Goal: Task Accomplishment & Management: Complete application form

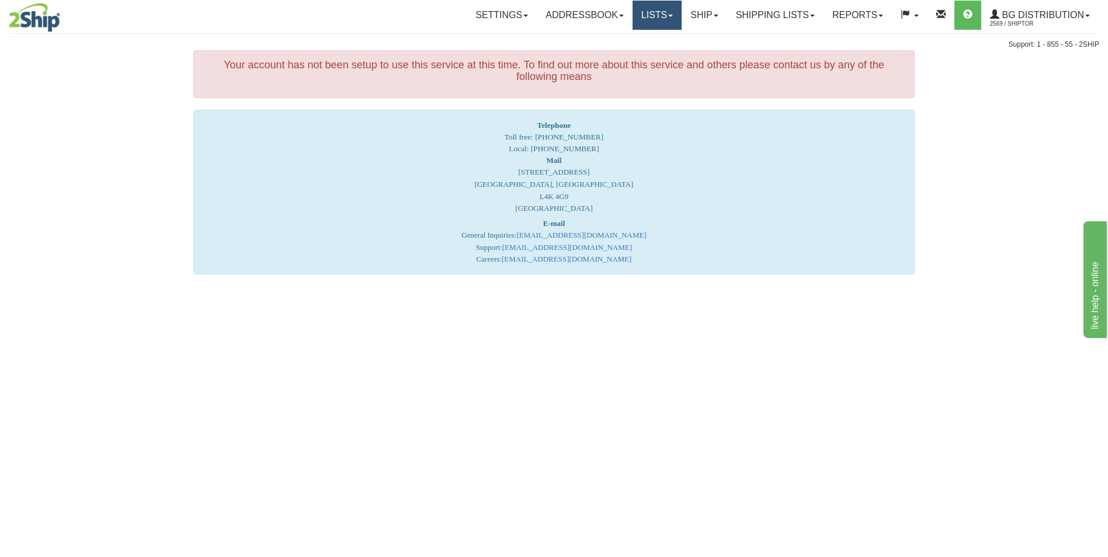
click at [643, 10] on link "Lists" at bounding box center [656, 15] width 49 height 29
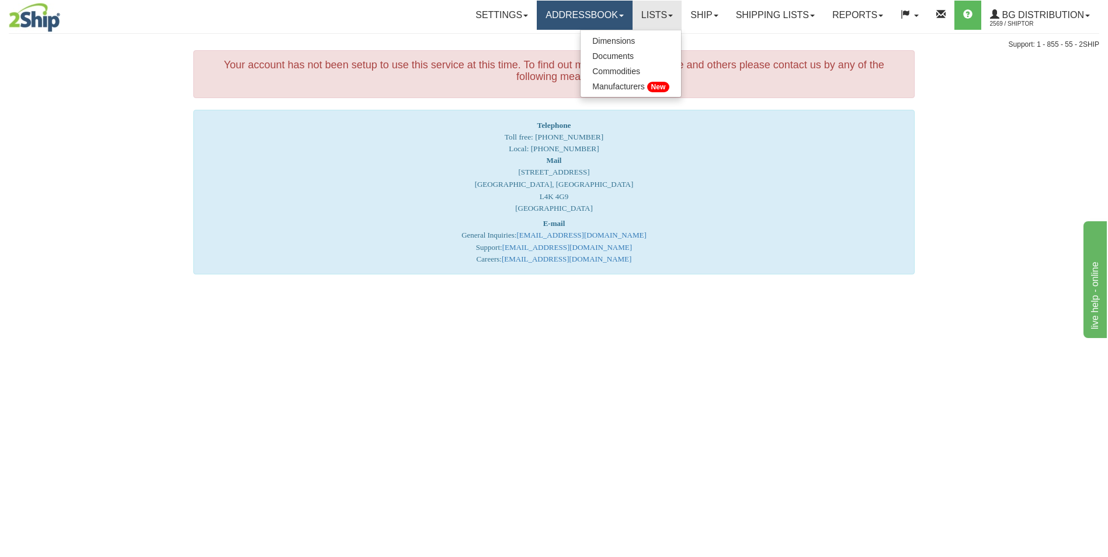
click at [537, 18] on link "Addressbook" at bounding box center [585, 15] width 96 height 29
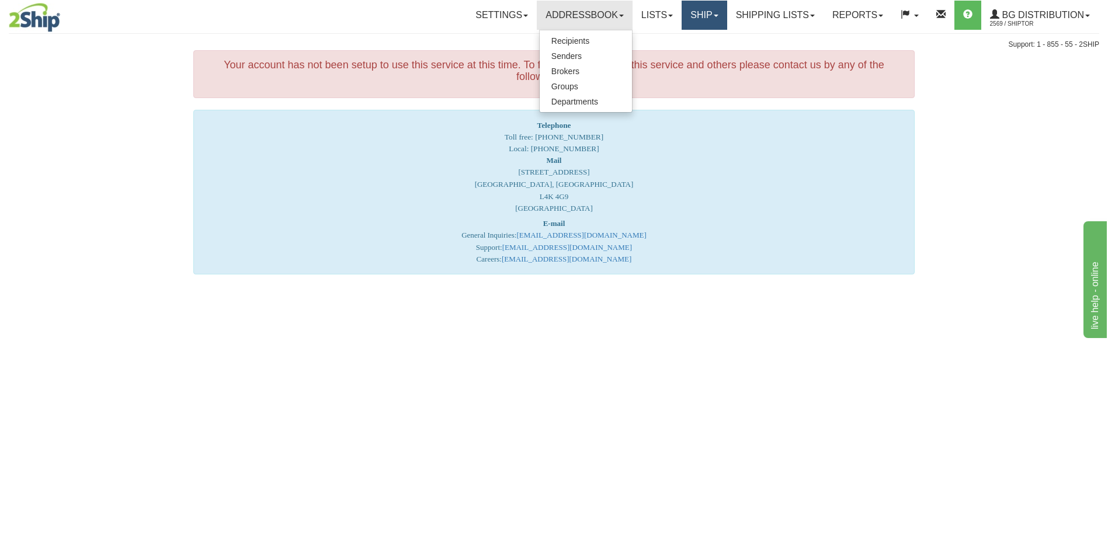
click at [684, 23] on link "Ship" at bounding box center [703, 15] width 45 height 29
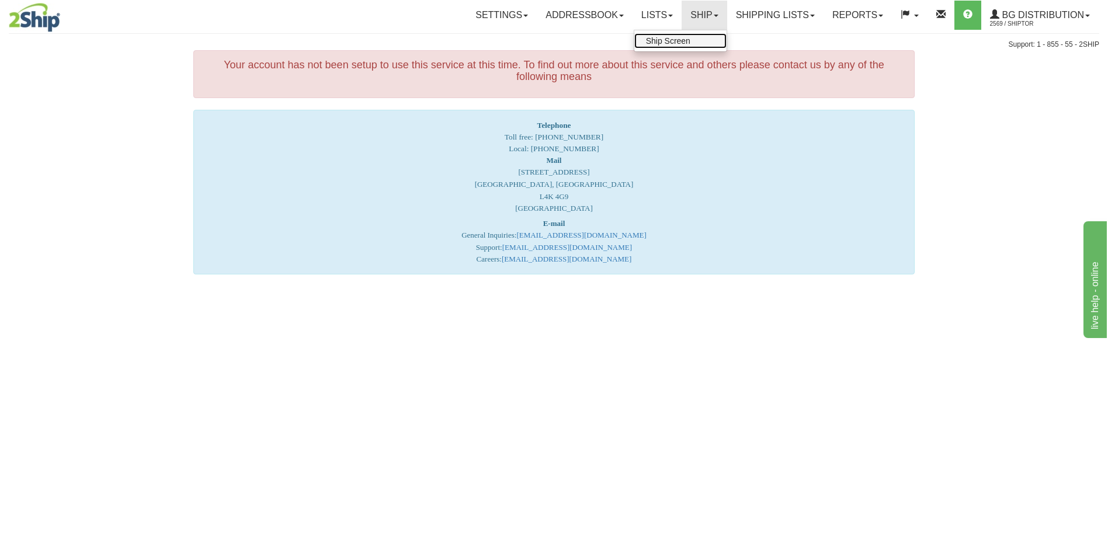
drag, startPoint x: 670, startPoint y: 39, endPoint x: 658, endPoint y: 54, distance: 19.1
click at [669, 40] on span "Ship Screen" at bounding box center [668, 40] width 44 height 9
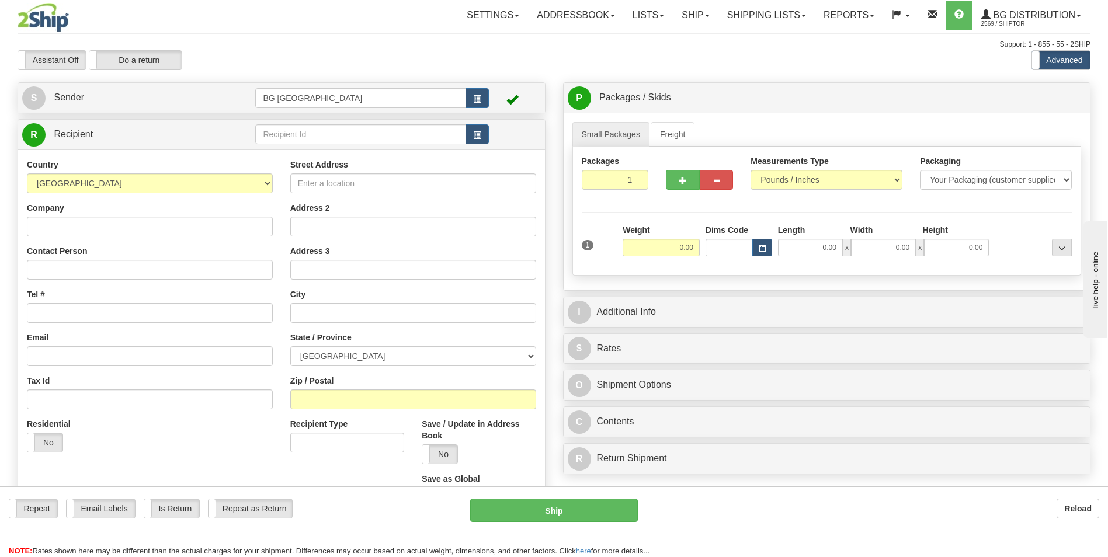
click at [335, 137] on div at bounding box center [554, 278] width 1108 height 557
click at [335, 137] on input "text" at bounding box center [360, 134] width 210 height 20
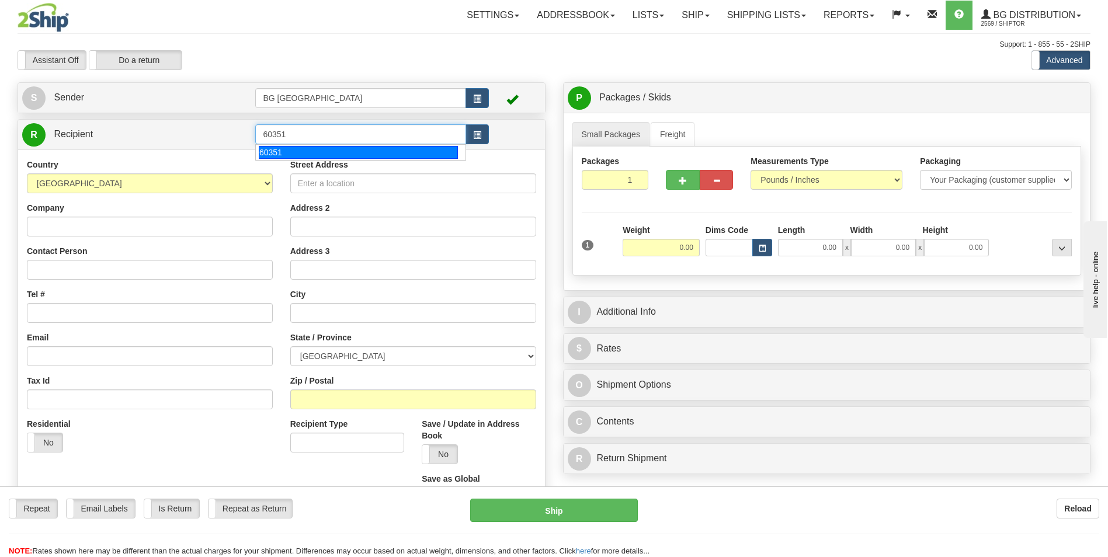
click at [380, 149] on div "60351" at bounding box center [358, 152] width 199 height 13
type input "60351"
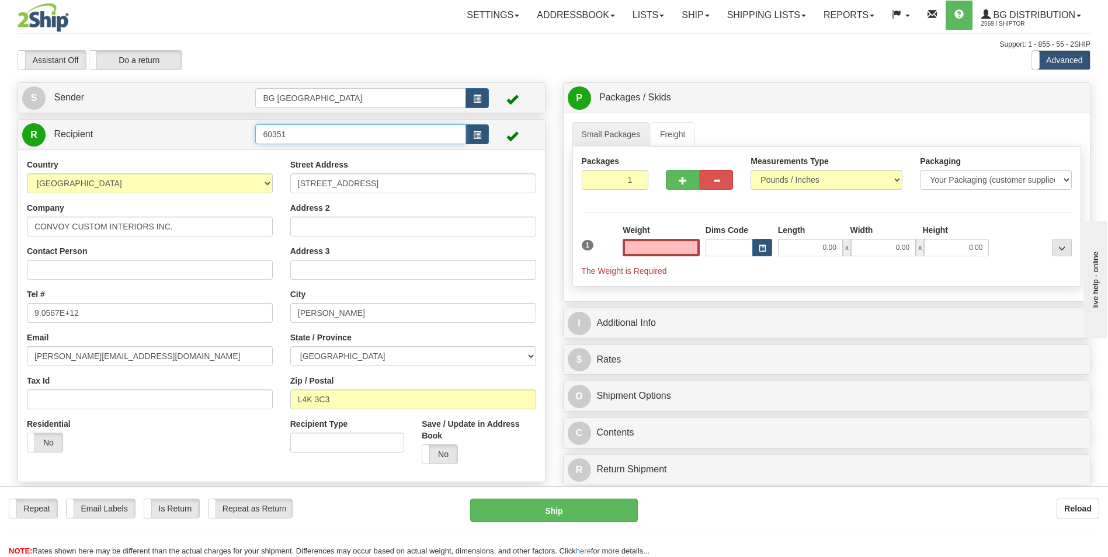
type input "0.00"
click at [320, 128] on input "60351" at bounding box center [360, 134] width 210 height 20
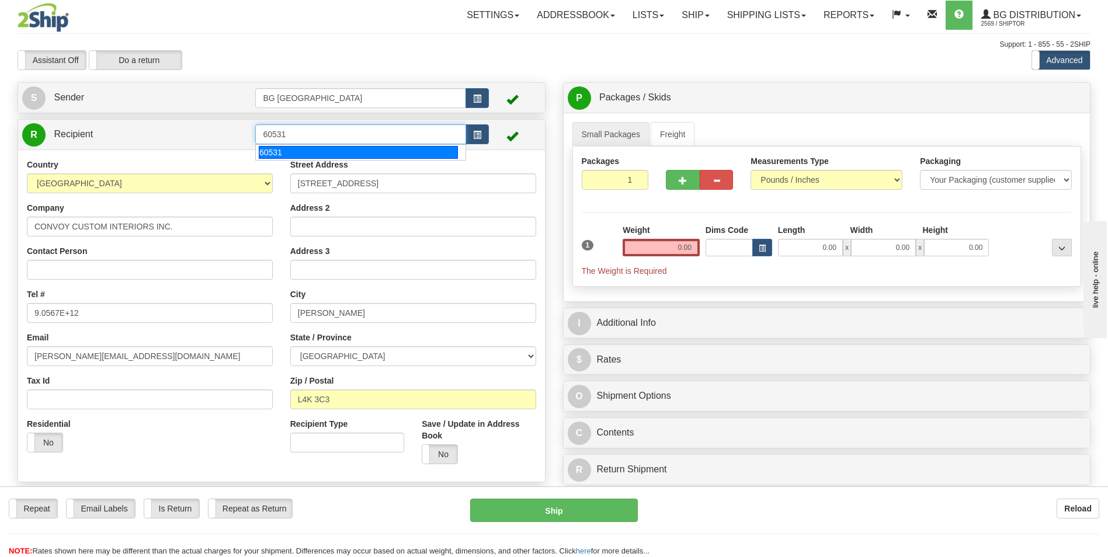
type input "60531"
type input "0.00"
click at [319, 132] on input "60531" at bounding box center [360, 134] width 210 height 20
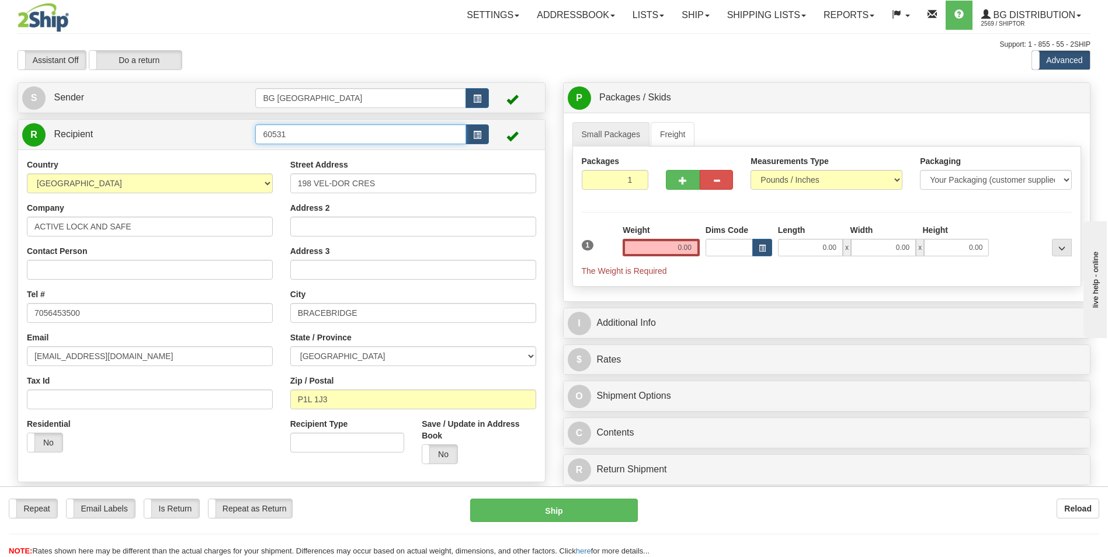
click at [319, 132] on input "60531" at bounding box center [360, 134] width 210 height 20
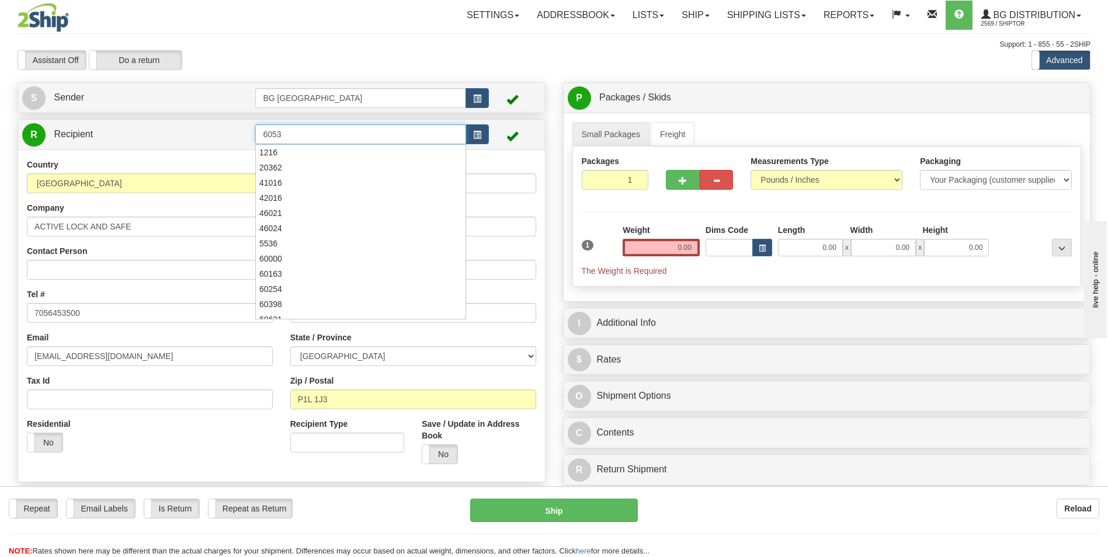
type input "60531"
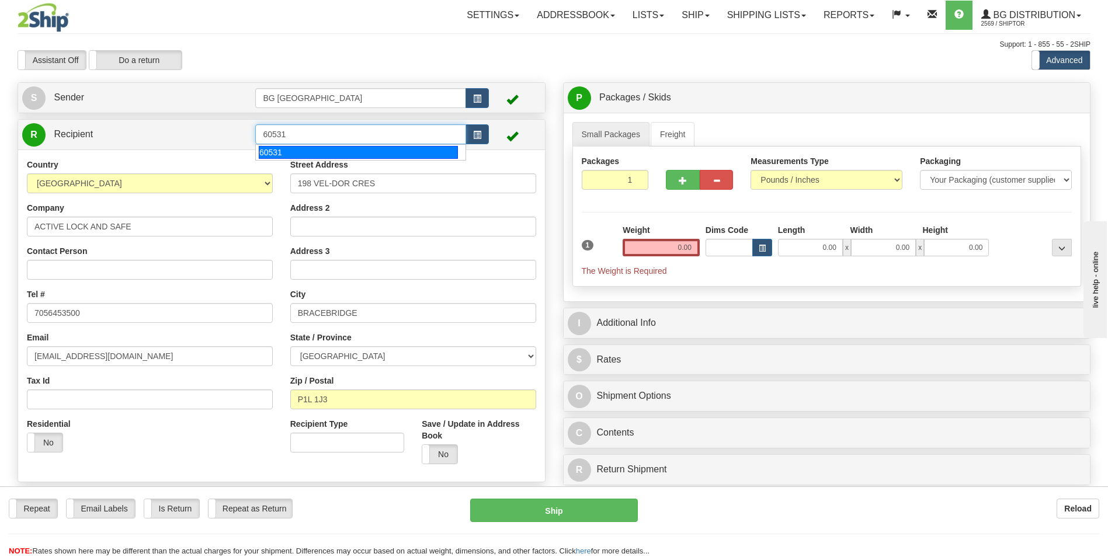
click at [297, 154] on div "60531" at bounding box center [358, 152] width 199 height 13
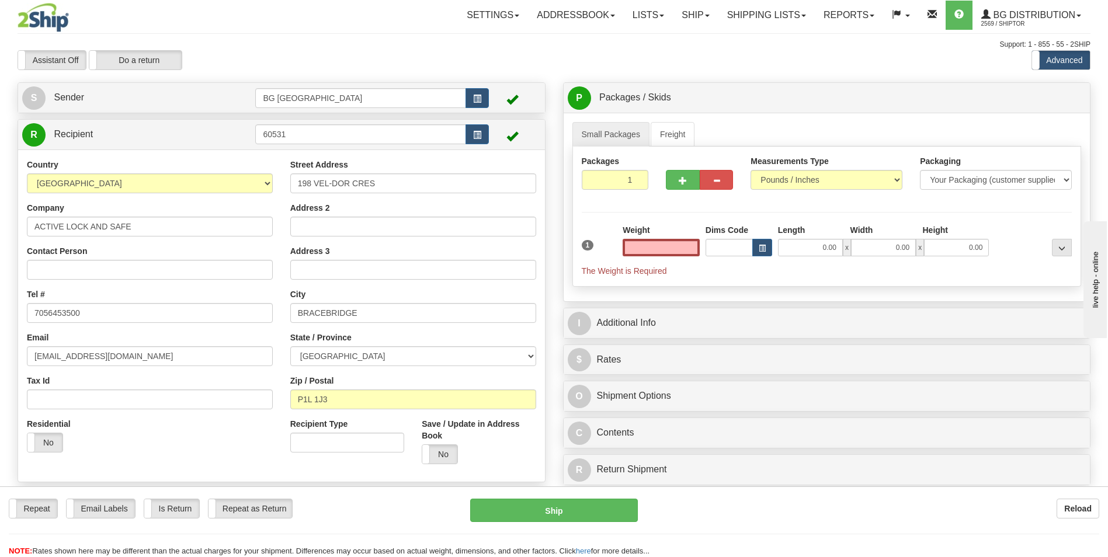
type input "0.00"
click at [355, 192] on input "198 VEL-DOR CRES" at bounding box center [413, 183] width 246 height 20
click at [677, 20] on link "Ship" at bounding box center [695, 15] width 45 height 29
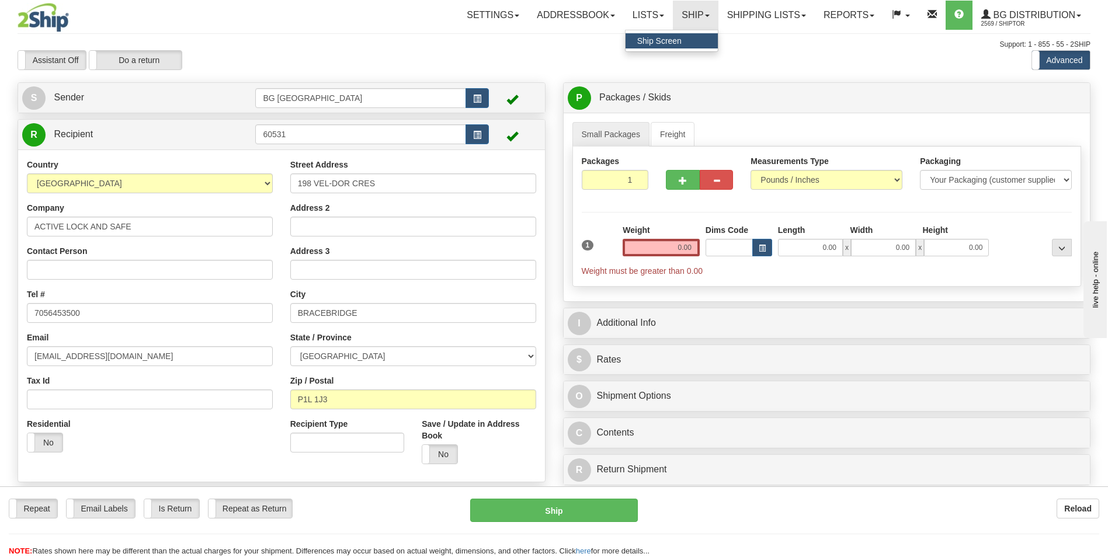
click at [665, 43] on span "Ship Screen" at bounding box center [659, 40] width 44 height 9
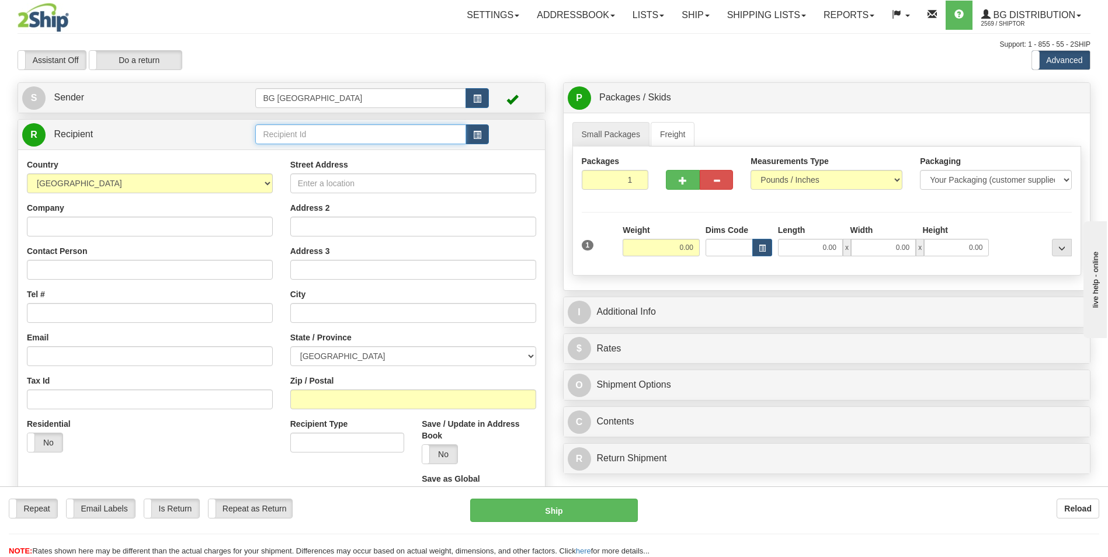
click at [312, 126] on input "text" at bounding box center [360, 134] width 210 height 20
click at [295, 151] on div "60531" at bounding box center [358, 152] width 199 height 13
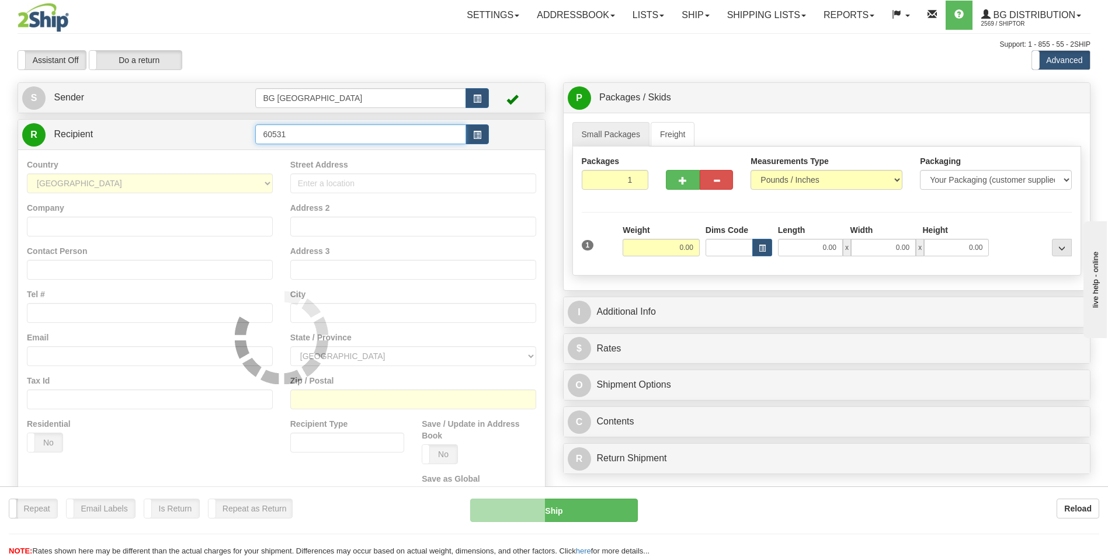
type input "60531"
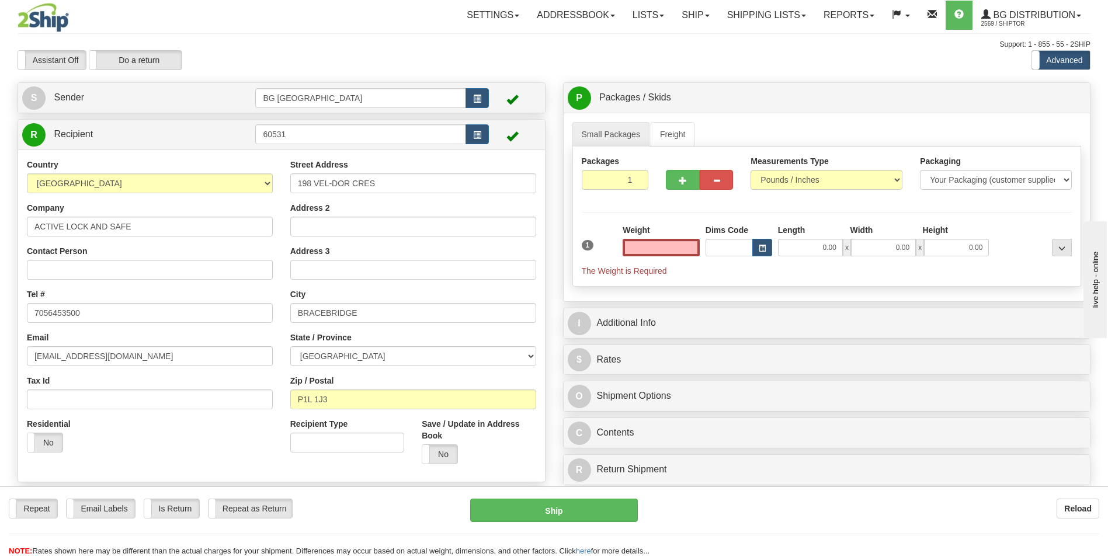
type input "0.00"
